Goal: Contribute content: Contribute content

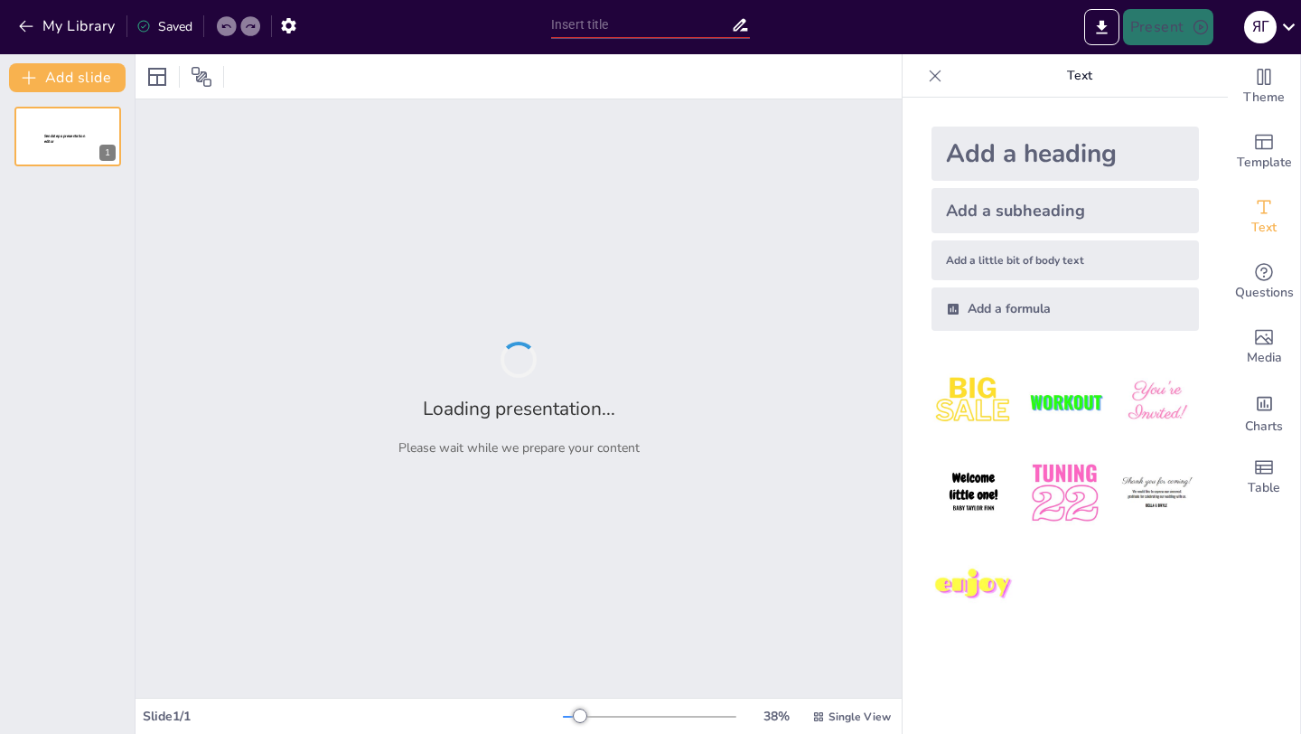
type input "Наука України на різних етапах становлення."
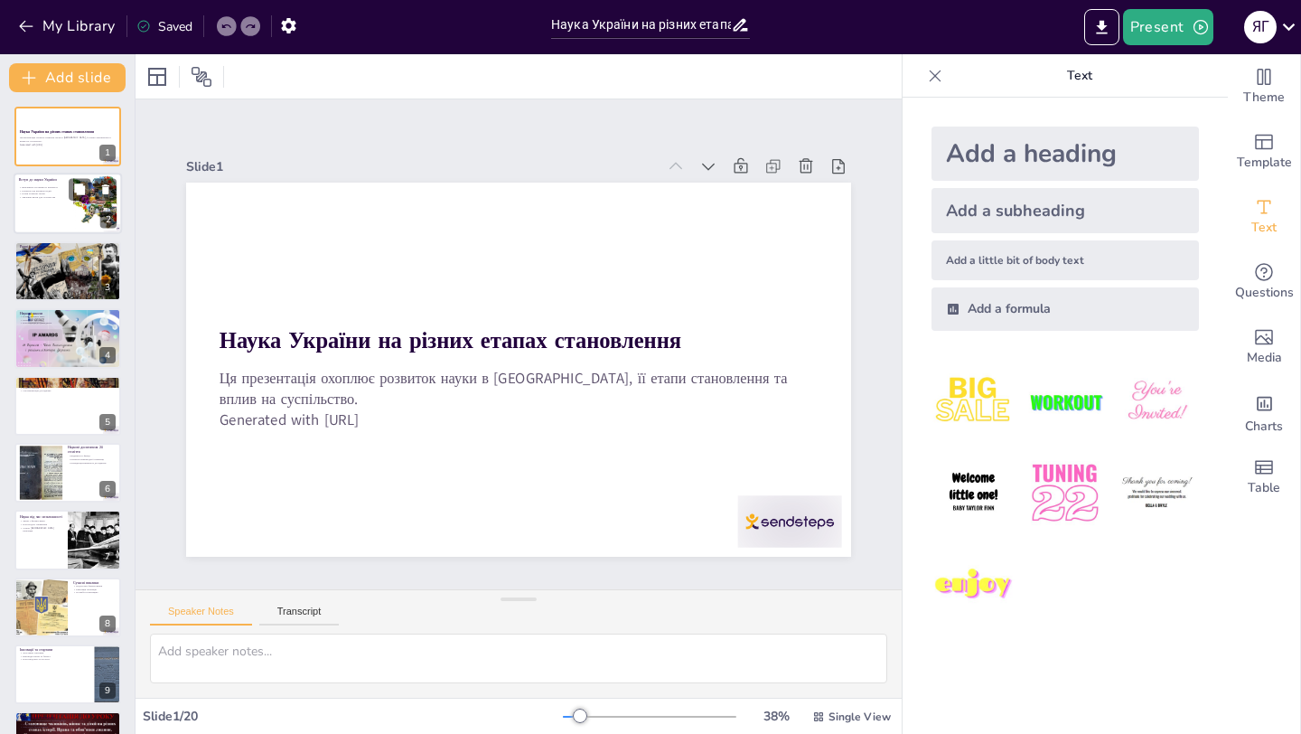
click at [36, 208] on div at bounding box center [68, 203] width 108 height 61
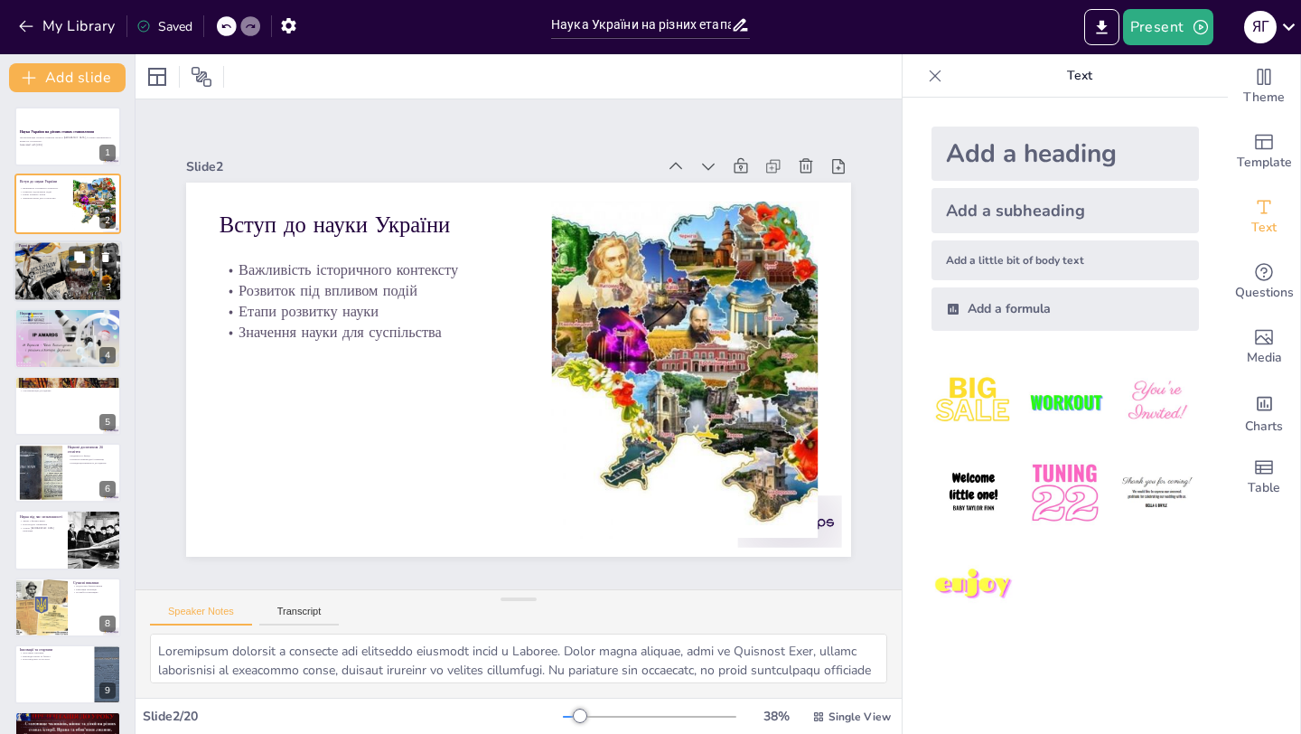
click at [69, 267] on div at bounding box center [93, 257] width 48 height 22
type textarea "Loremips Dolo sita consecte adipis e seddoeiu tempo i Utlabor, etdolore magn a …"
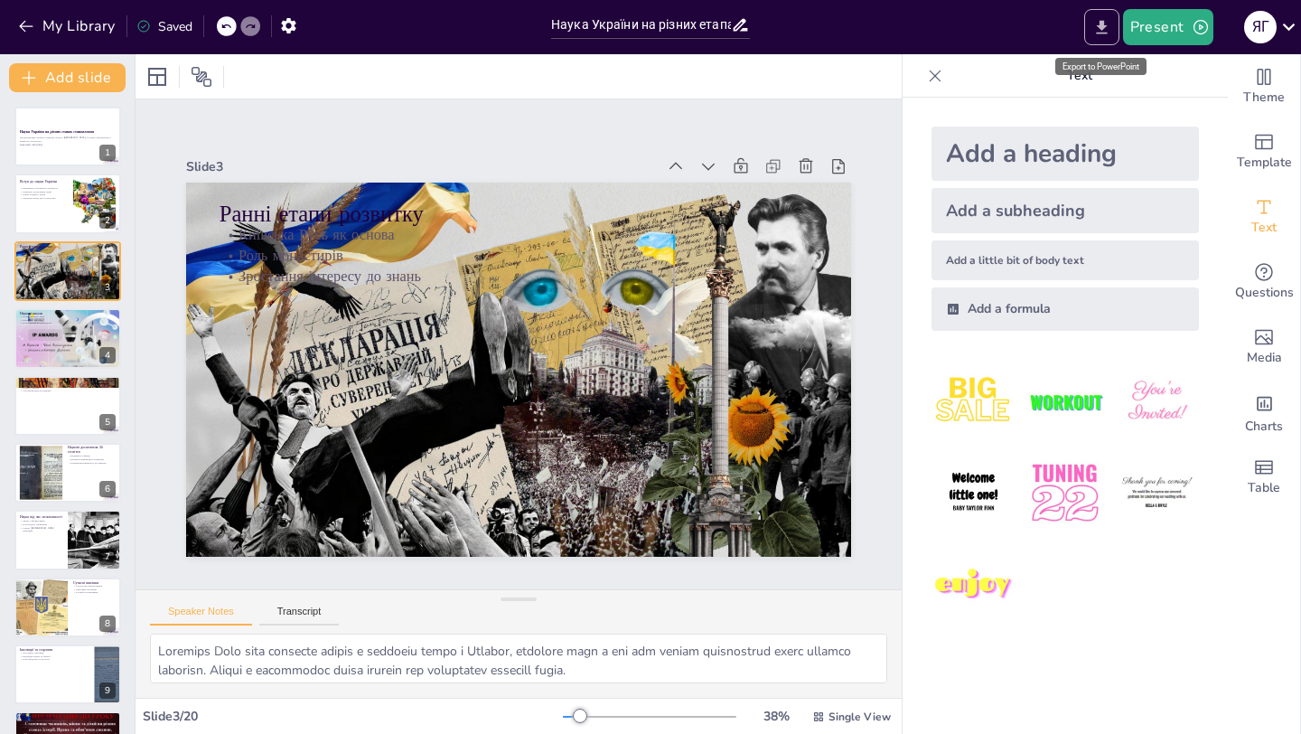
click at [1104, 25] on icon "Export to PowerPoint" at bounding box center [1101, 27] width 11 height 14
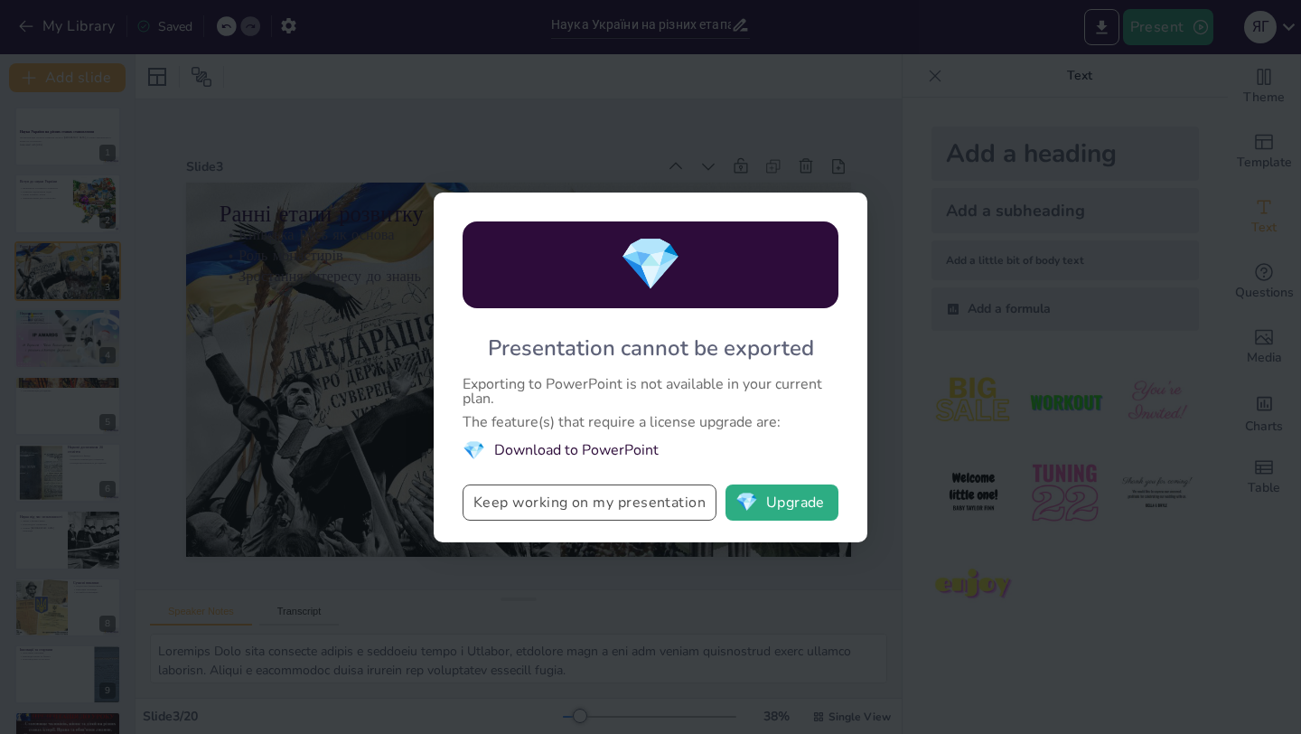
click at [595, 511] on button "Keep working on my presentation" at bounding box center [590, 502] width 254 height 36
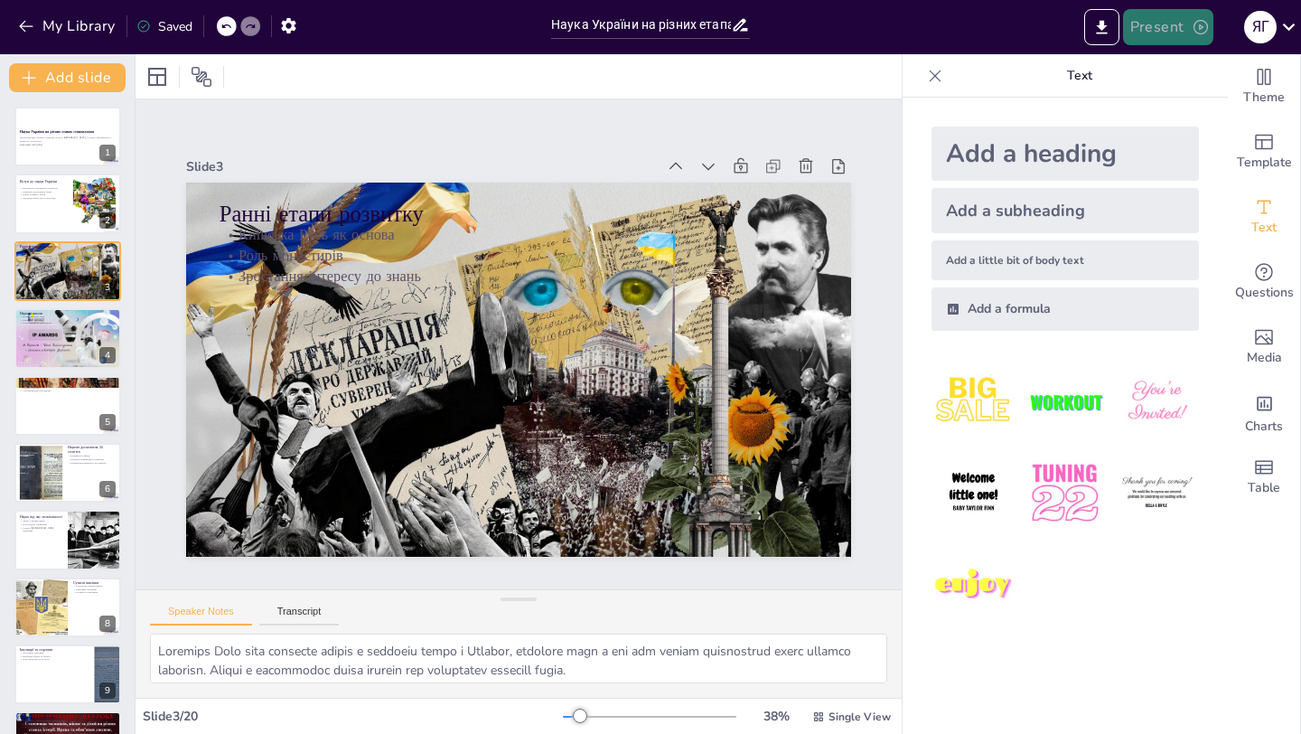
click at [1157, 24] on button "Present" at bounding box center [1168, 27] width 90 height 36
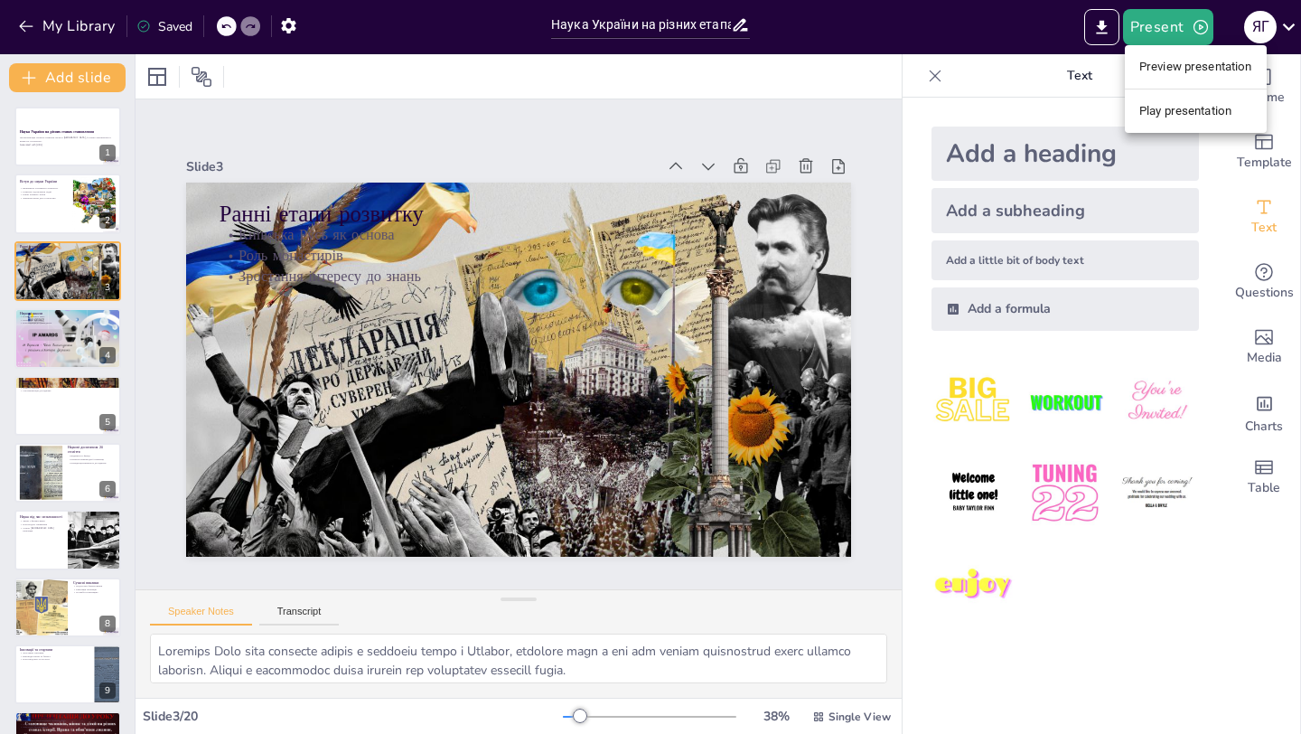
click at [290, 28] on div at bounding box center [650, 367] width 1301 height 734
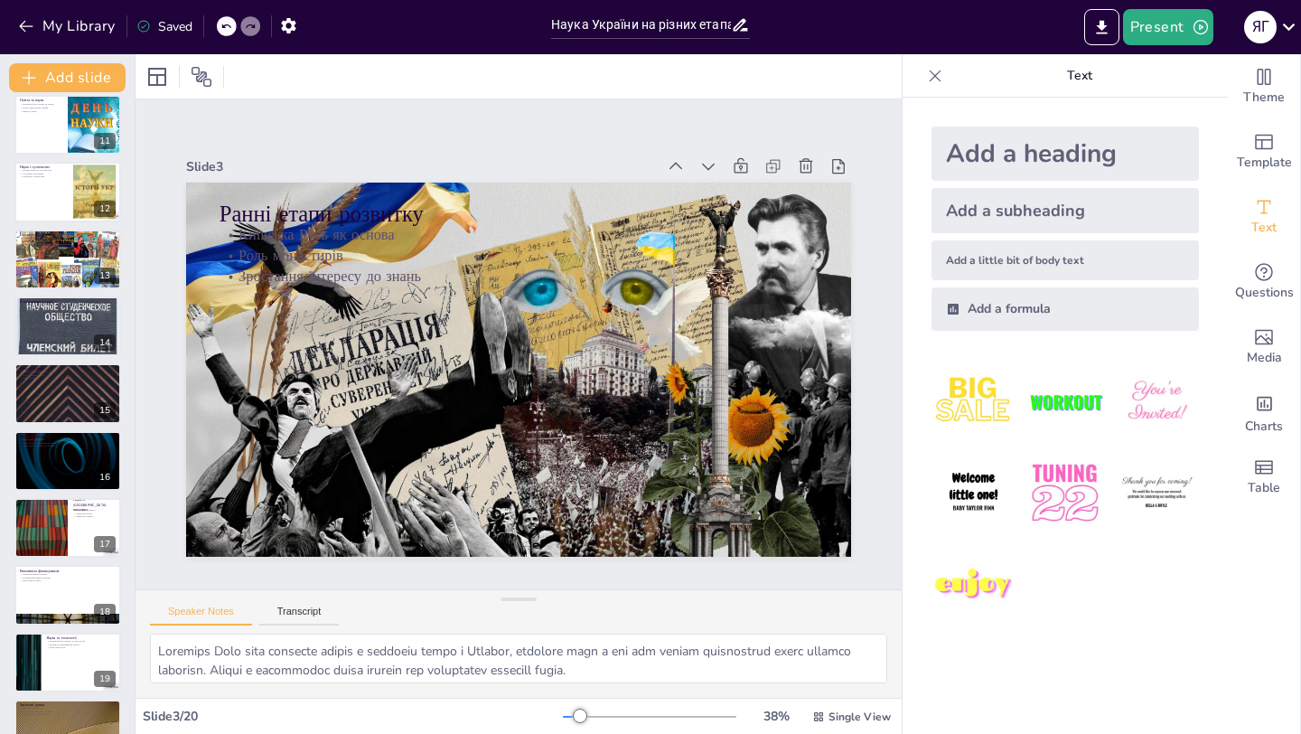
scroll to position [724, 0]
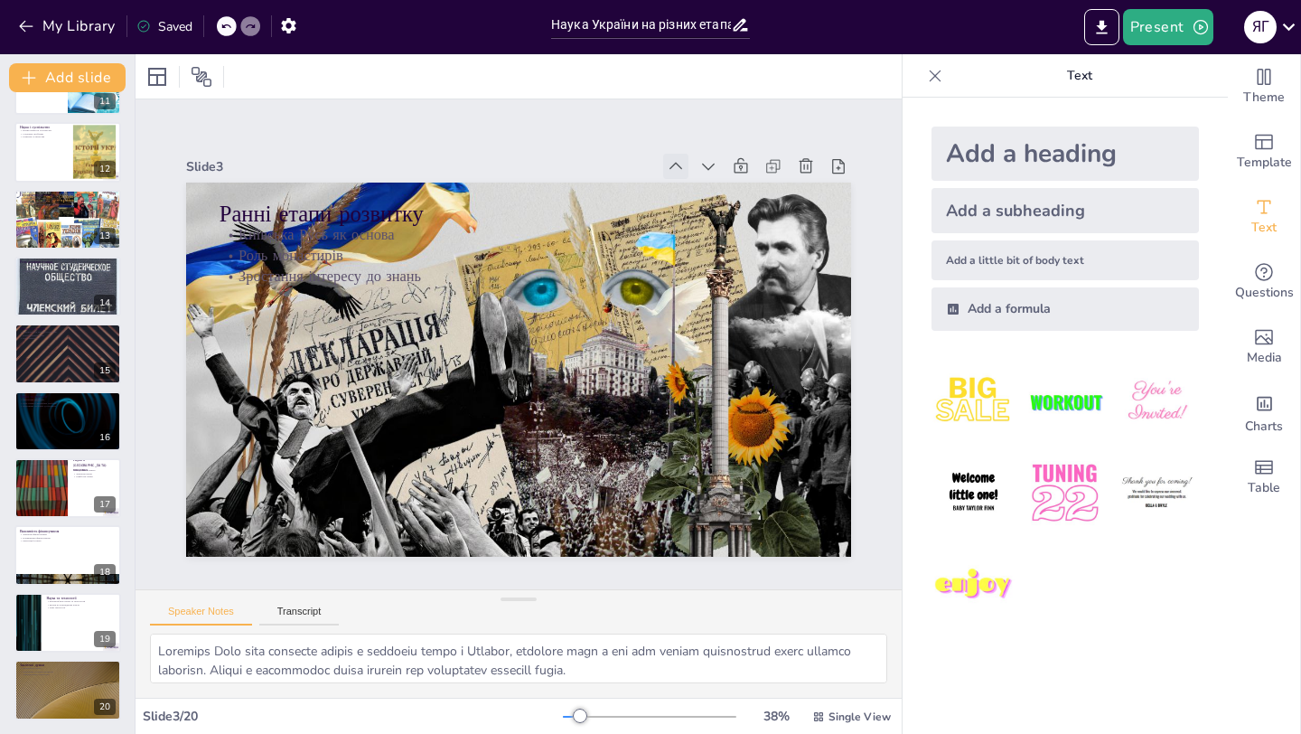
click at [305, 408] on icon at bounding box center [293, 420] width 24 height 24
click at [483, 565] on icon at bounding box center [471, 577] width 24 height 24
click at [1104, 24] on icon "Export to PowerPoint" at bounding box center [1101, 27] width 11 height 14
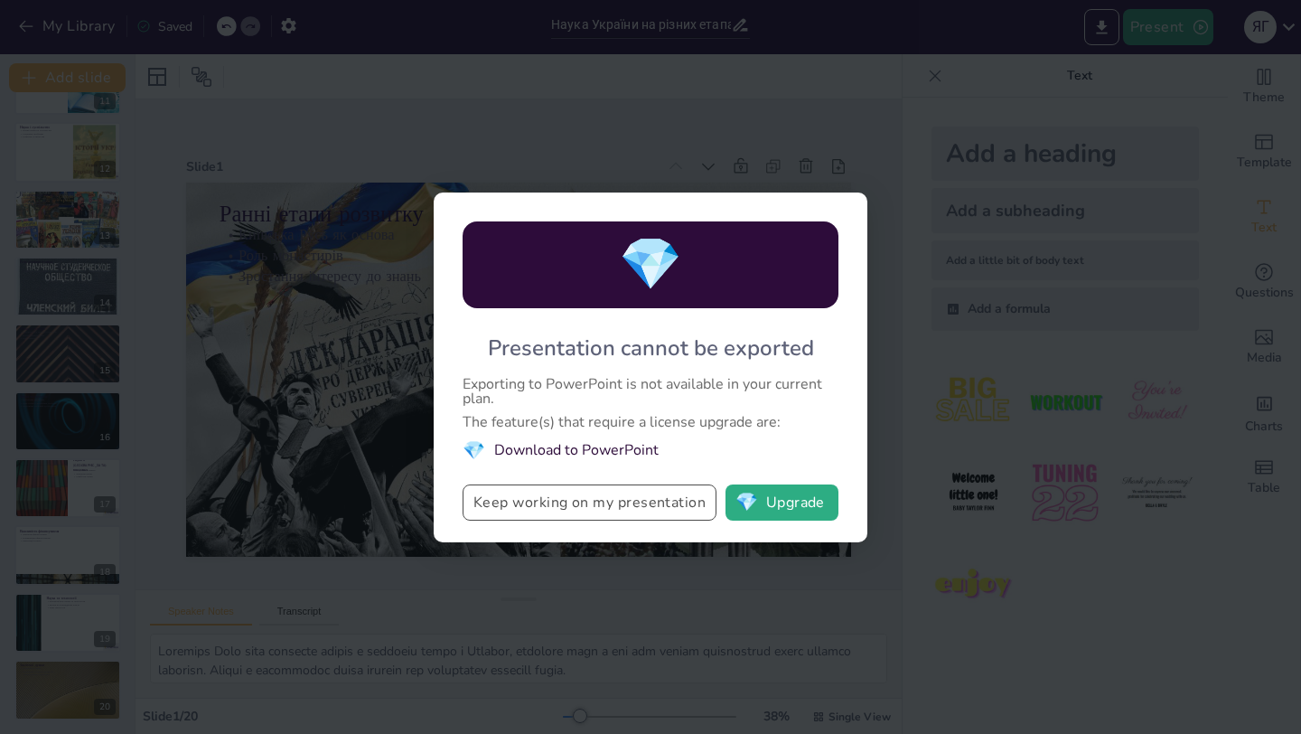
click at [615, 497] on button "Keep working on my presentation" at bounding box center [590, 502] width 254 height 36
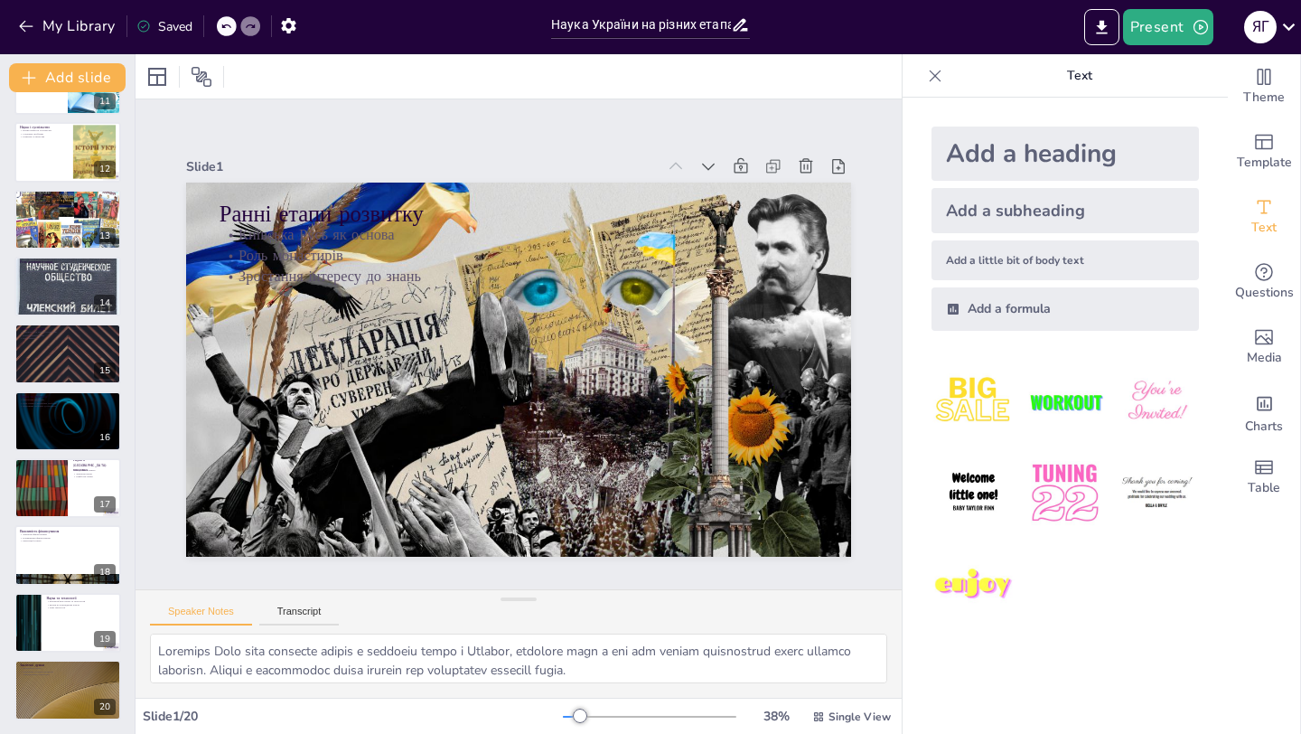
click at [839, 97] on div at bounding box center [519, 76] width 766 height 44
click at [1100, 26] on icon "Export to PowerPoint" at bounding box center [1101, 27] width 11 height 14
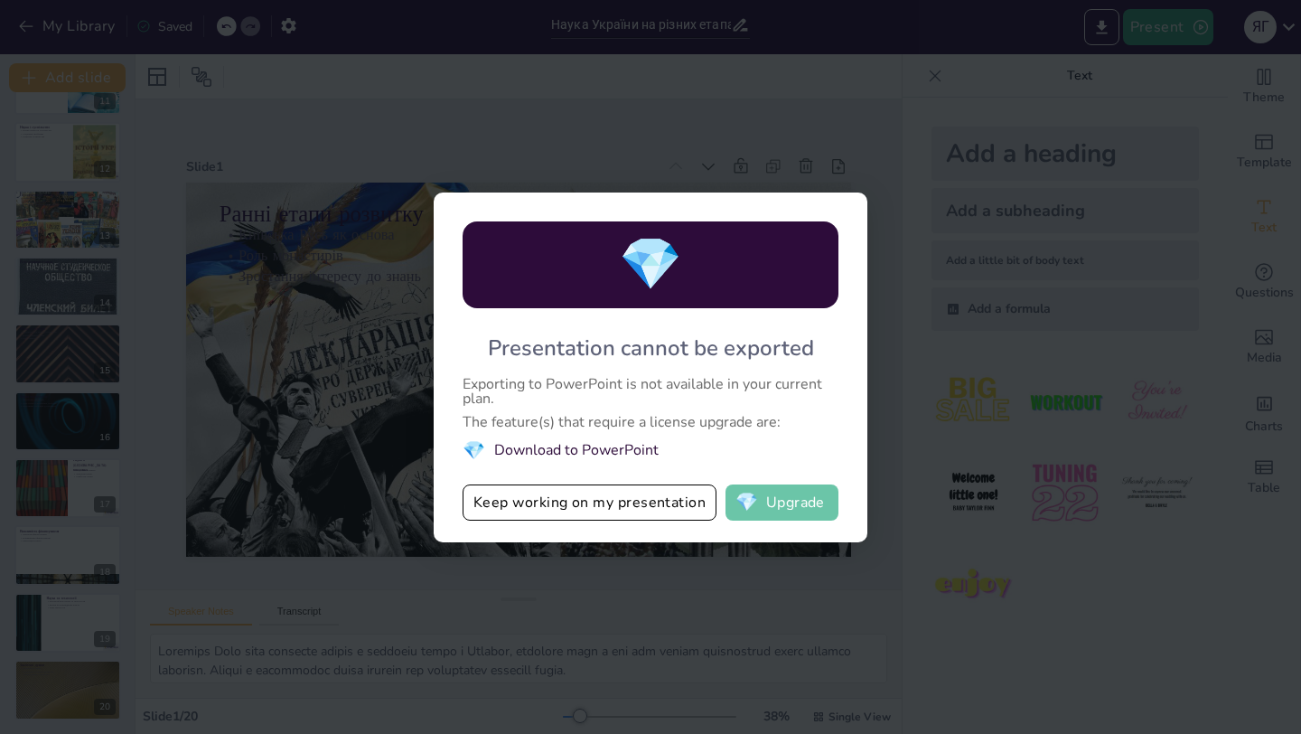
click at [790, 494] on button "💎 Upgrade" at bounding box center [782, 502] width 113 height 36
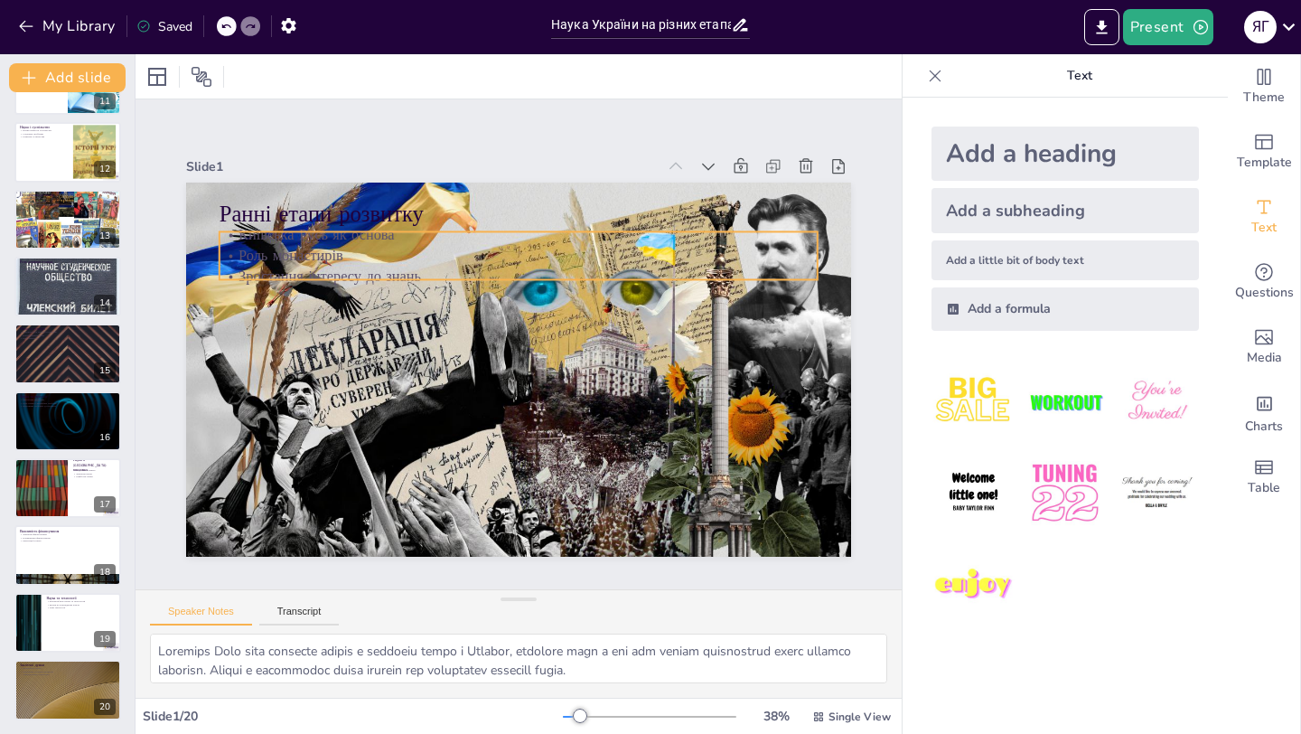
click at [392, 238] on p "Київська Русь як основа" at bounding box center [600, 417] width 416 height 459
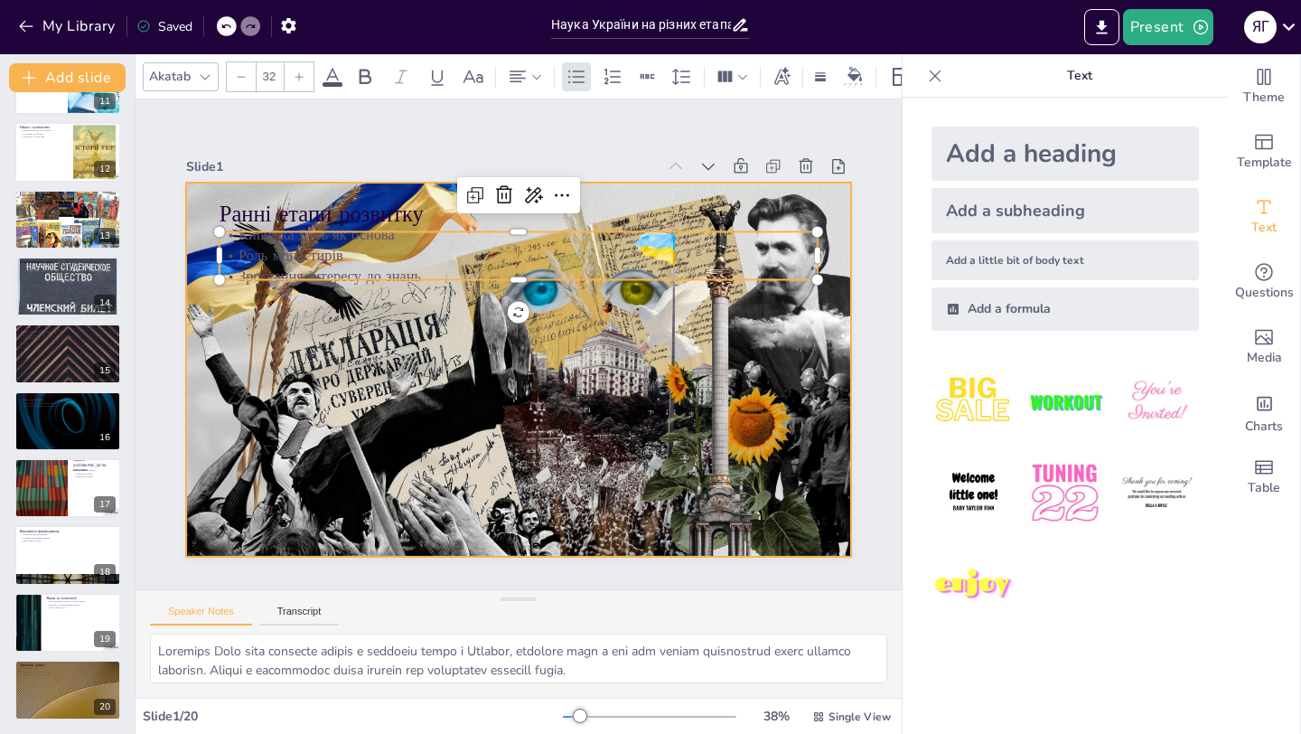
click at [193, 215] on div at bounding box center [503, 365] width 765 height 704
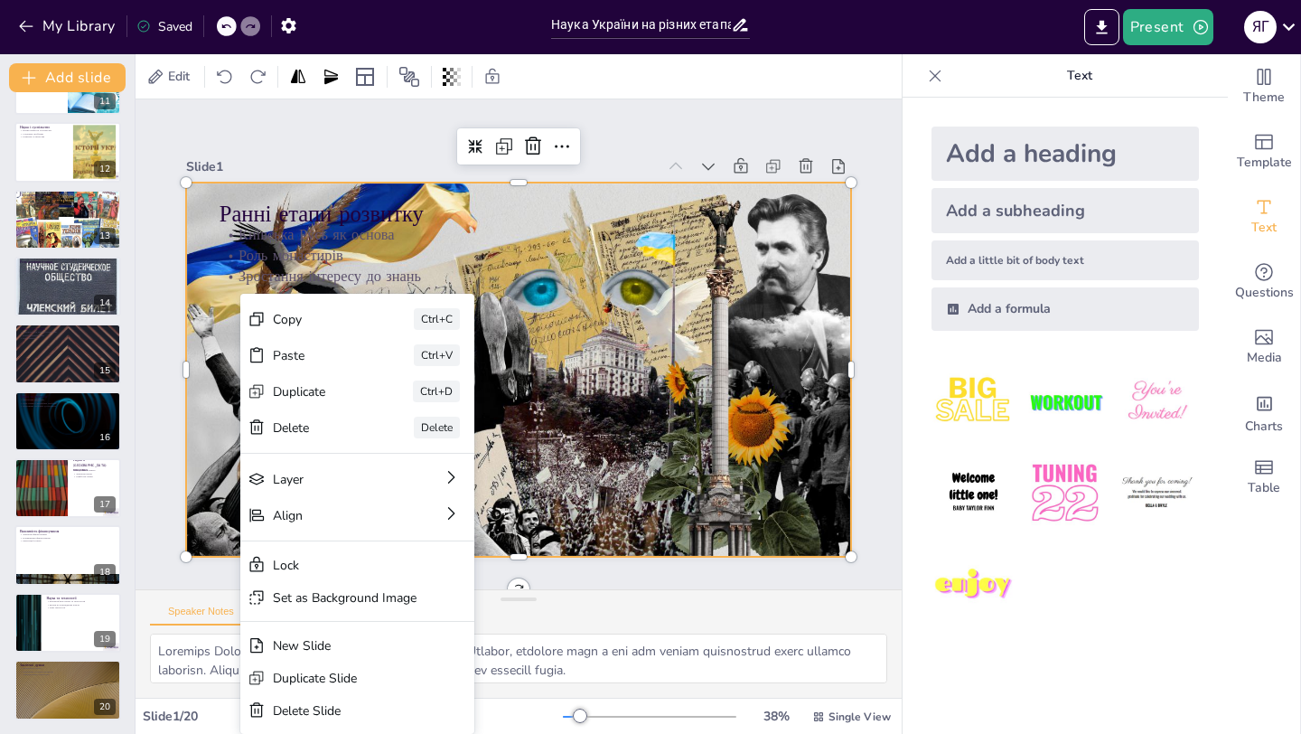
click at [446, 305] on div "Copy" at bounding box center [468, 259] width 44 height 91
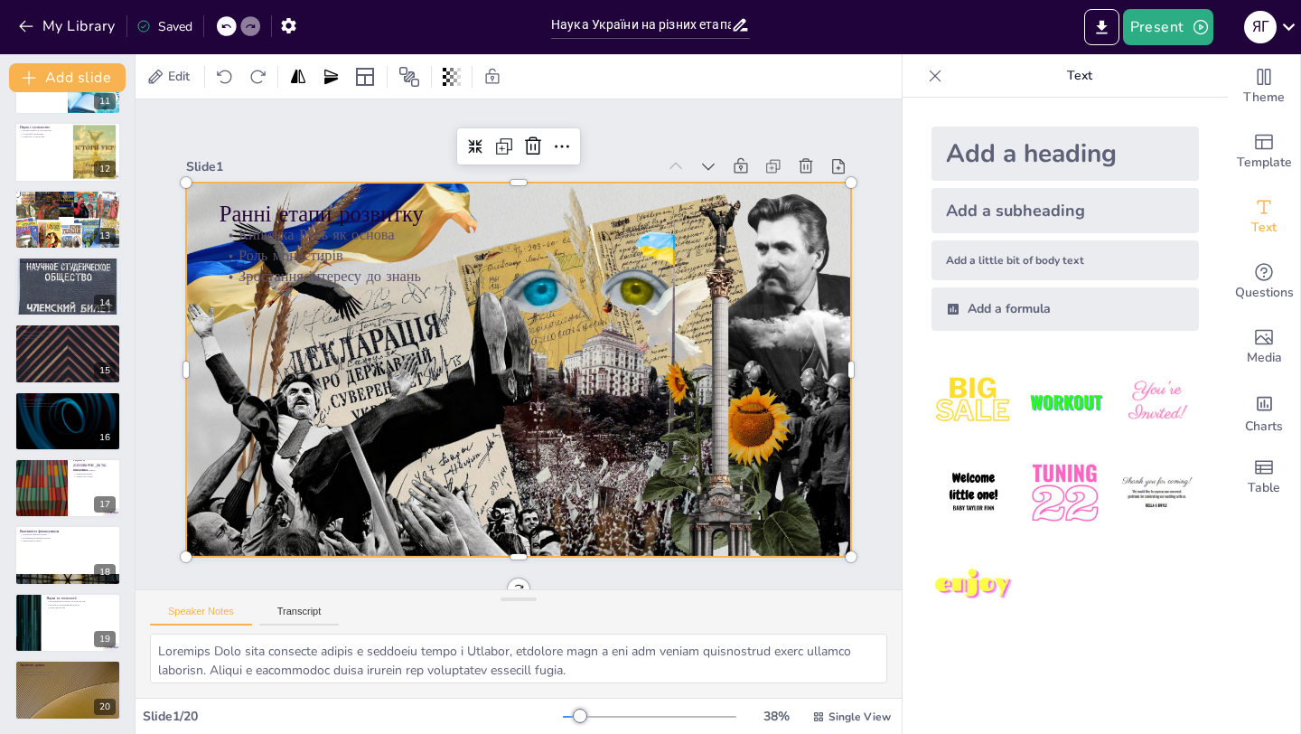
click at [871, 300] on icon at bounding box center [882, 311] width 23 height 23
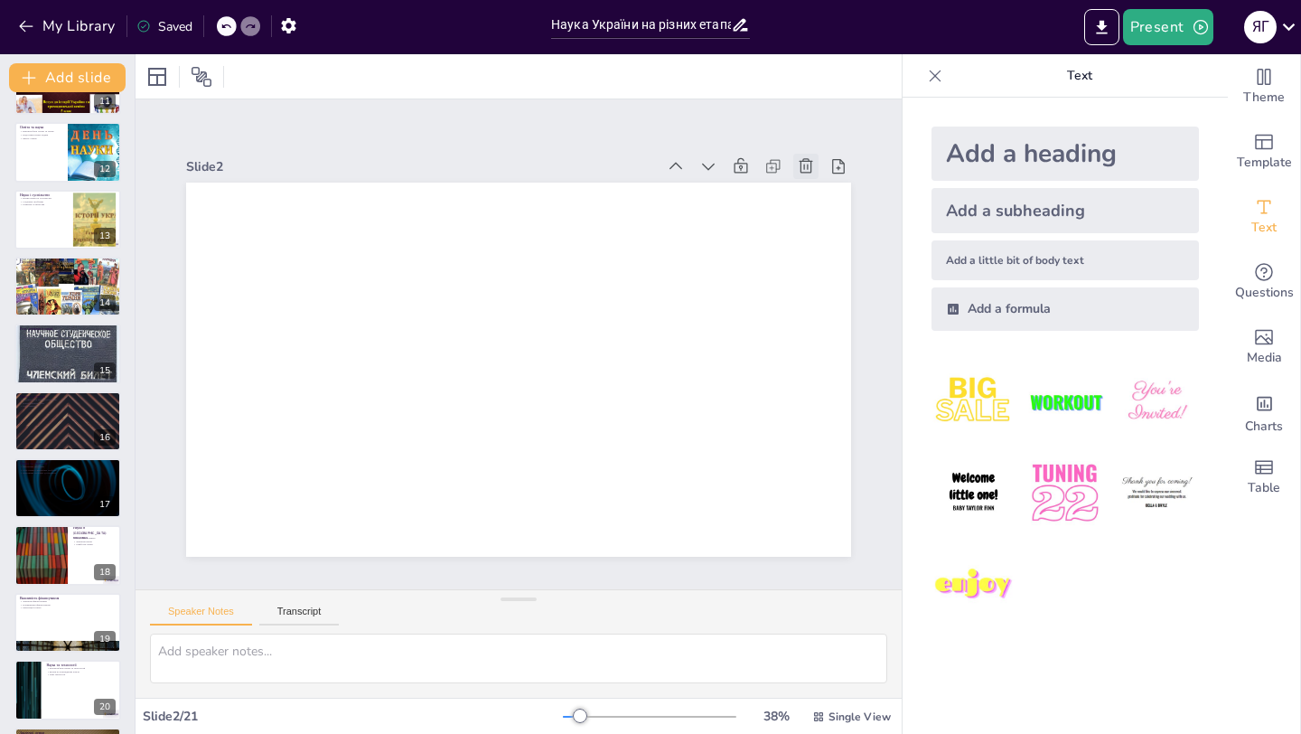
click at [786, 554] on icon at bounding box center [777, 562] width 18 height 17
